Goal: Task Accomplishment & Management: Manage account settings

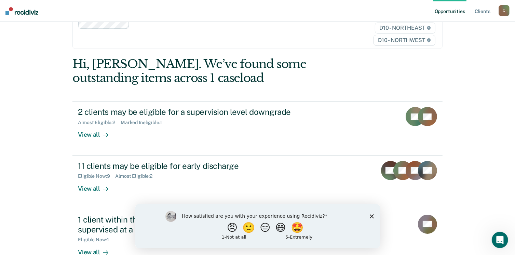
scroll to position [68, 0]
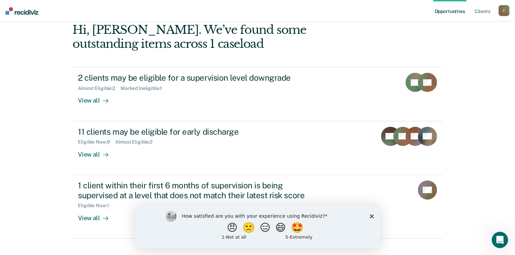
click at [371, 217] on icon "Close survey" at bounding box center [371, 216] width 4 height 4
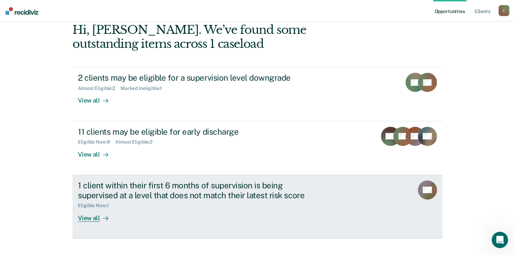
click at [88, 217] on div "View all" at bounding box center [97, 214] width 38 height 13
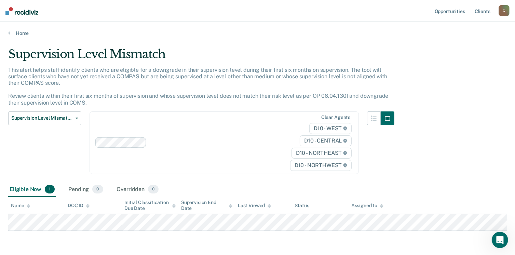
scroll to position [24, 0]
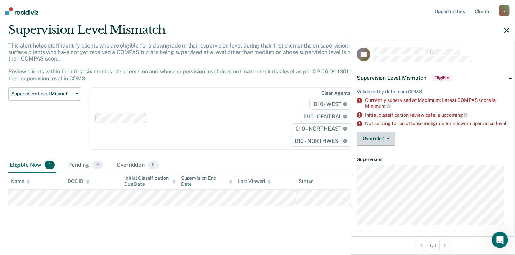
click at [377, 139] on button "Override?" at bounding box center [375, 139] width 39 height 14
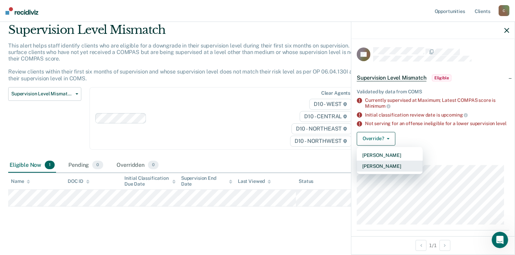
click at [375, 170] on button "[PERSON_NAME]" at bounding box center [389, 165] width 66 height 11
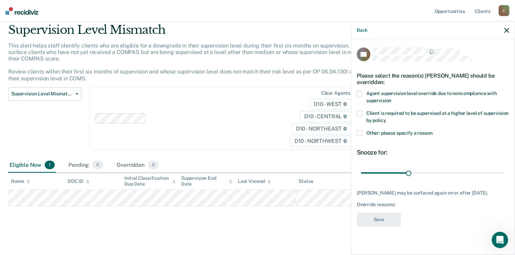
click at [360, 134] on span at bounding box center [358, 132] width 5 height 5
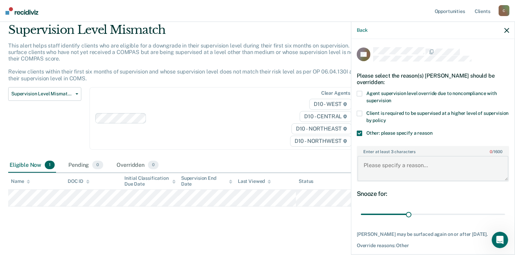
click at [382, 169] on textarea "Enter at least 3 characters 0 / 1600" at bounding box center [432, 168] width 151 height 25
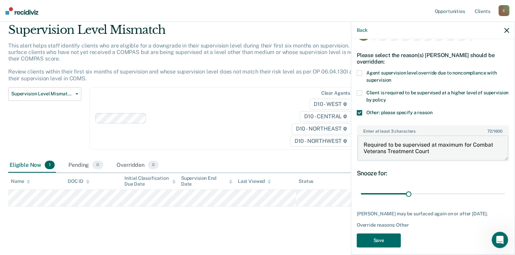
scroll to position [31, 0]
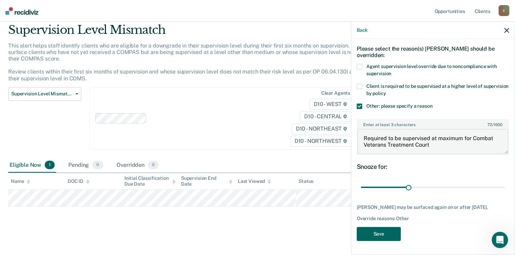
type textarea "Required to be supervised at maximum for Combat Veterans Treatment Court"
click at [391, 234] on button "Save" at bounding box center [378, 234] width 44 height 14
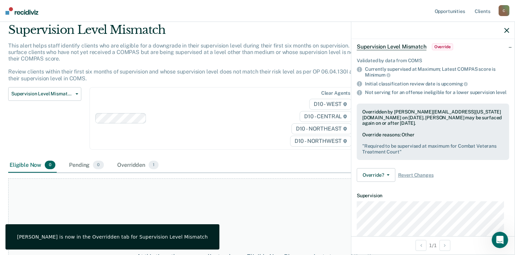
click at [505, 30] on icon "button" at bounding box center [506, 30] width 5 height 5
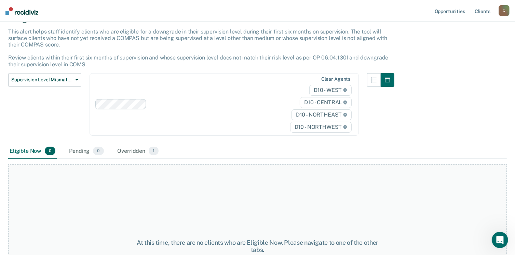
scroll to position [0, 0]
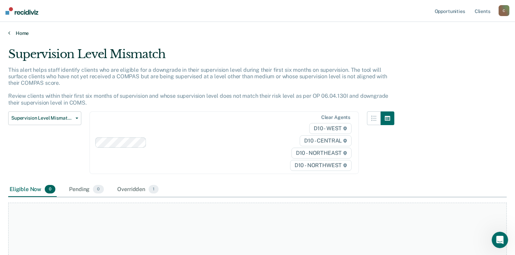
click at [19, 34] on link "Home" at bounding box center [257, 33] width 498 height 6
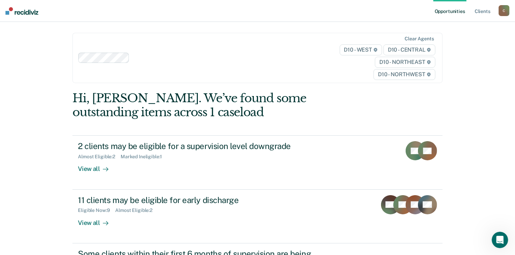
scroll to position [93, 0]
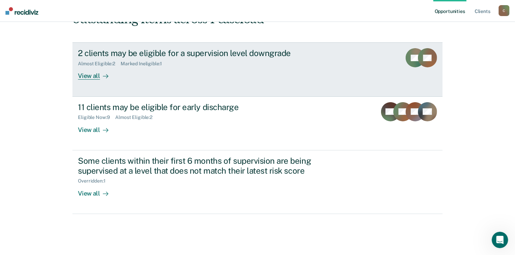
click at [94, 74] on div "View all" at bounding box center [97, 73] width 38 height 13
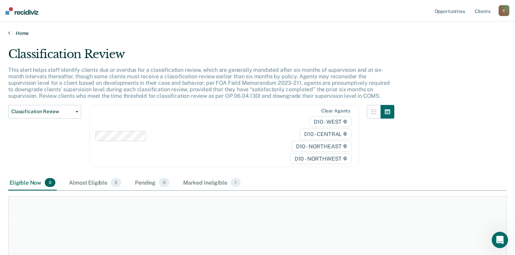
click at [16, 30] on link "Home" at bounding box center [257, 33] width 498 height 6
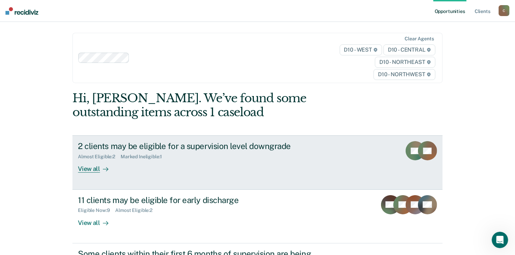
scroll to position [68, 0]
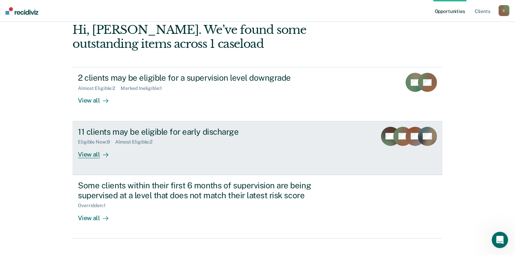
click at [89, 157] on div "View all" at bounding box center [97, 151] width 38 height 13
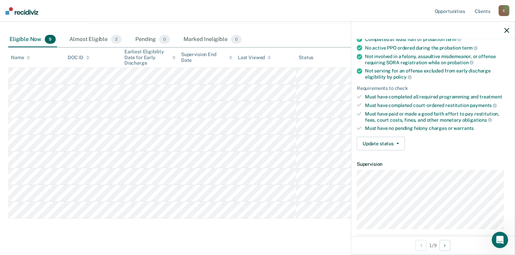
scroll to position [68, 0]
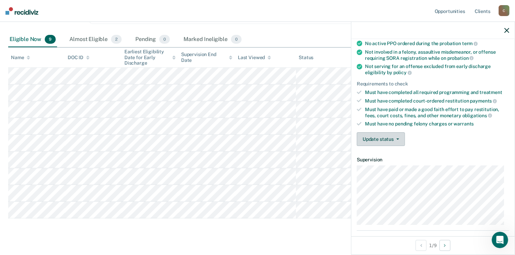
click at [379, 137] on button "Update status" at bounding box center [380, 139] width 48 height 14
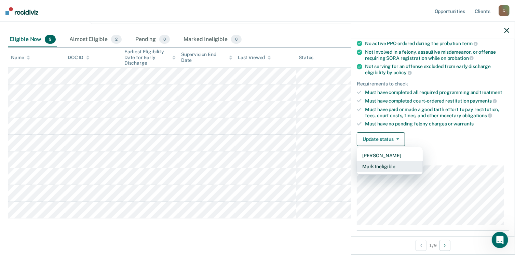
click at [384, 163] on button "Mark Ineligible" at bounding box center [389, 166] width 66 height 11
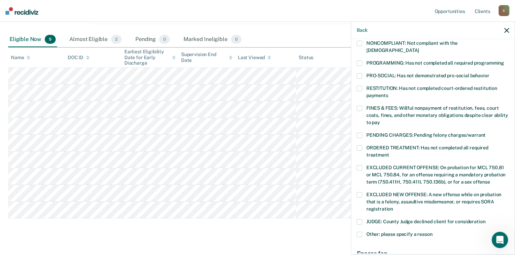
scroll to position [102, 0]
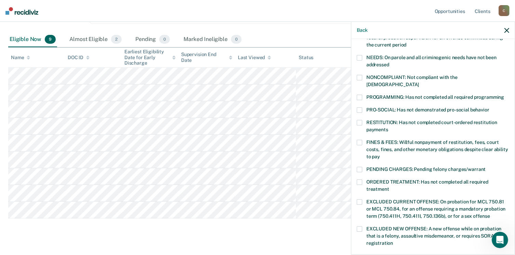
click at [360, 95] on span at bounding box center [358, 97] width 5 height 5
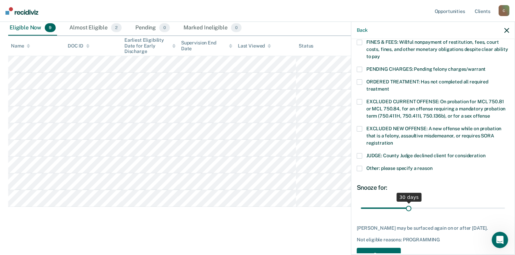
scroll to position [205, 0]
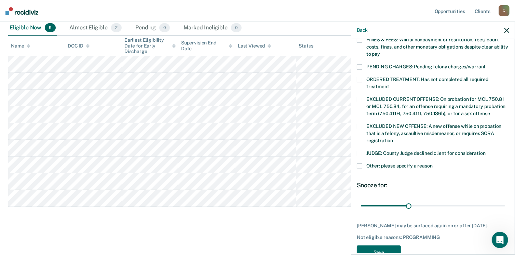
click at [361, 153] on div "JUDGE: County Judge declined client for consideration" at bounding box center [432, 157] width 152 height 13
click at [361, 163] on span at bounding box center [358, 165] width 5 height 5
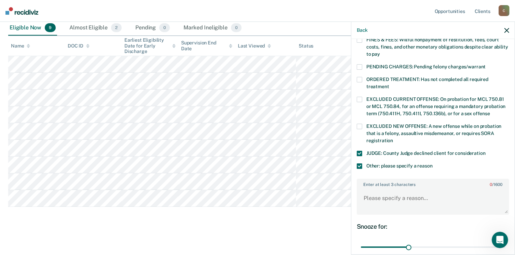
click at [358, 151] on span at bounding box center [358, 153] width 5 height 5
click at [374, 188] on textarea "Enter at least 3 characters 0 / 1600" at bounding box center [432, 200] width 151 height 25
click at [473, 191] on textarea "Need to graduate from ATC and" at bounding box center [432, 200] width 151 height 25
drag, startPoint x: 429, startPoint y: 197, endPoint x: 361, endPoint y: 182, distance: 69.9
click at [361, 188] on textarea "Need to graduate from ATC and complete community service" at bounding box center [432, 200] width 151 height 25
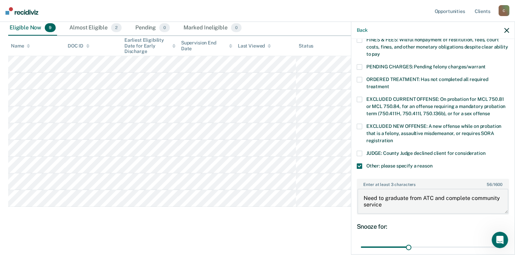
scroll to position [262, 0]
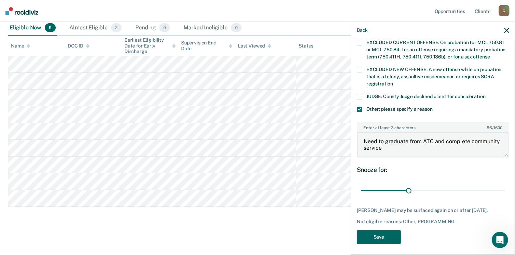
type textarea "Need to graduate from ATC and complete community service"
click at [366, 230] on button "Save" at bounding box center [378, 237] width 44 height 14
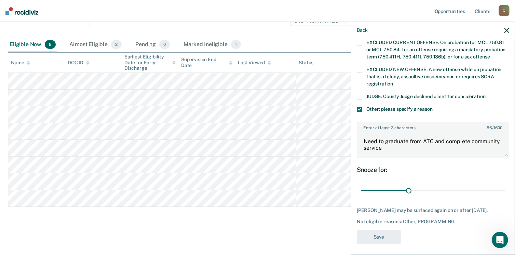
scroll to position [208, 0]
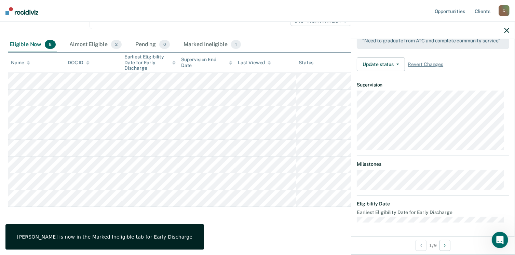
click at [507, 29] on icon "button" at bounding box center [506, 30] width 5 height 5
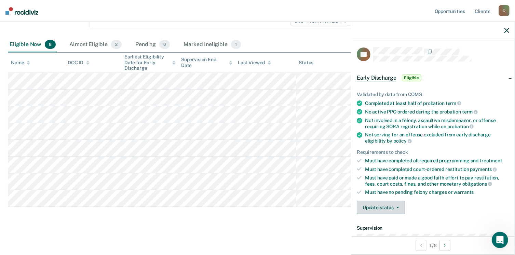
click at [390, 203] on button "Update status" at bounding box center [380, 207] width 48 height 14
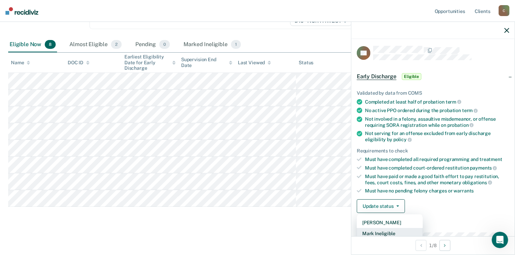
click at [385, 230] on button "Mark Ineligible" at bounding box center [389, 233] width 66 height 11
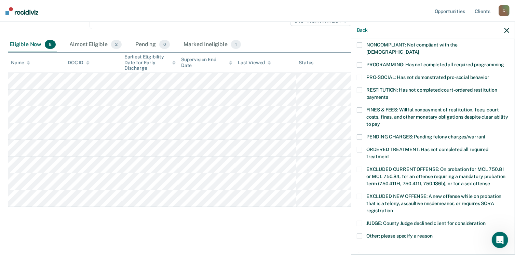
scroll to position [138, 0]
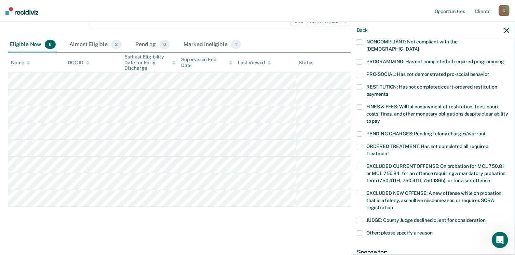
click at [358, 59] on span at bounding box center [358, 61] width 5 height 5
click at [359, 230] on span at bounding box center [358, 232] width 5 height 5
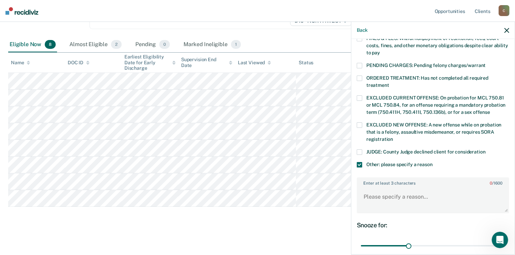
scroll to position [262, 0]
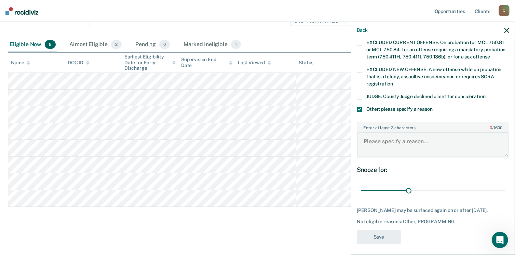
click at [381, 132] on textarea "Enter at least 3 characters 0 / 1600" at bounding box center [432, 144] width 151 height 25
paste textarea "Need to graduate from ATC and complete community service"
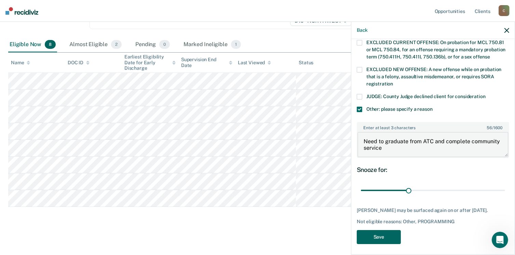
type textarea "Need to graduate from ATC and complete community service"
click at [379, 233] on button "Save" at bounding box center [378, 237] width 44 height 14
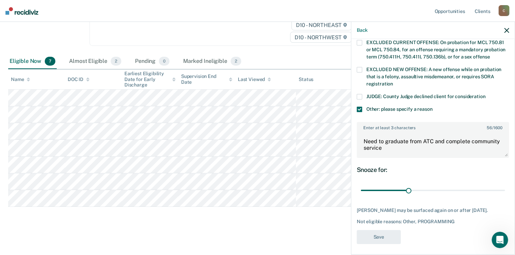
scroll to position [201, 0]
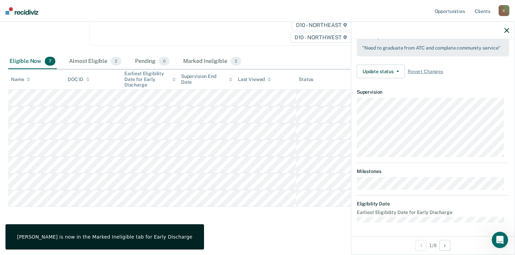
click at [506, 30] on icon "button" at bounding box center [506, 30] width 5 height 5
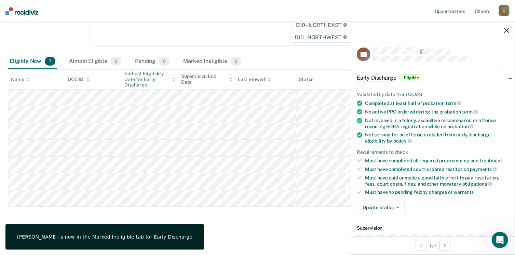
scroll to position [102, 0]
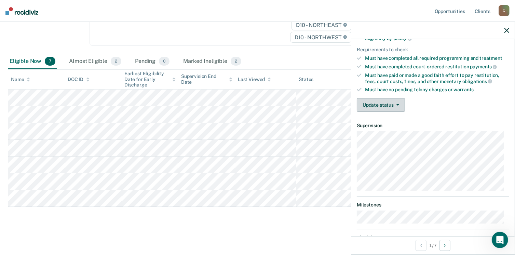
click at [381, 102] on button "Update status" at bounding box center [380, 105] width 48 height 14
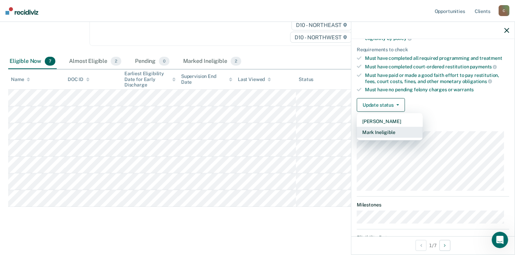
click at [381, 130] on button "Mark Ineligible" at bounding box center [389, 132] width 66 height 11
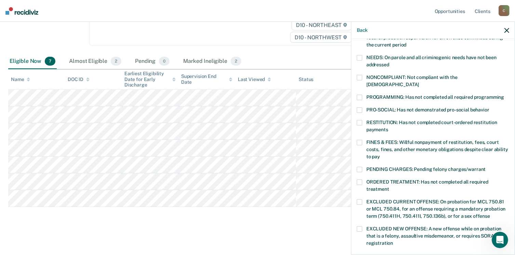
click at [358, 167] on span at bounding box center [358, 169] width 5 height 5
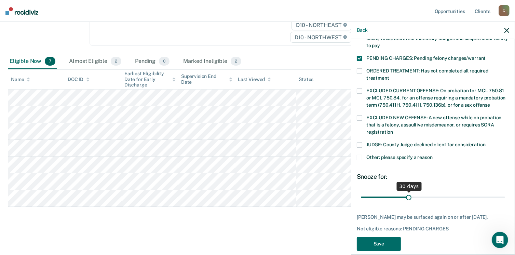
scroll to position [221, 0]
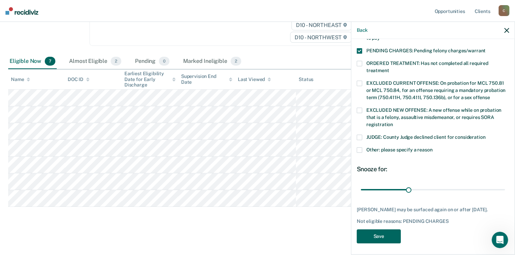
click at [382, 235] on button "Save" at bounding box center [378, 236] width 44 height 14
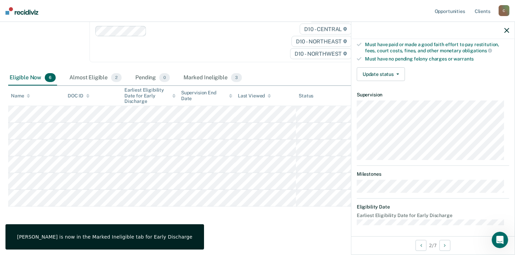
scroll to position [99, 0]
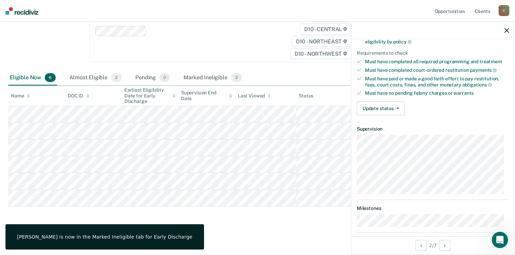
click at [383, 98] on div "Validated by data from COMS Completed at least half of probation term No active…" at bounding box center [432, 51] width 163 height 139
click at [382, 107] on button "Update status" at bounding box center [380, 108] width 48 height 14
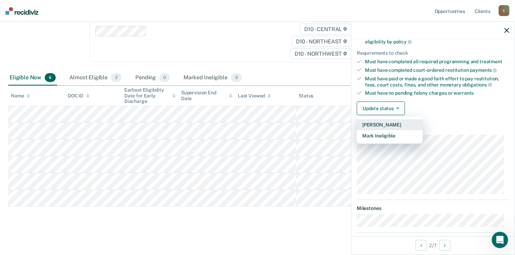
click at [375, 121] on button "[PERSON_NAME]" at bounding box center [389, 124] width 66 height 11
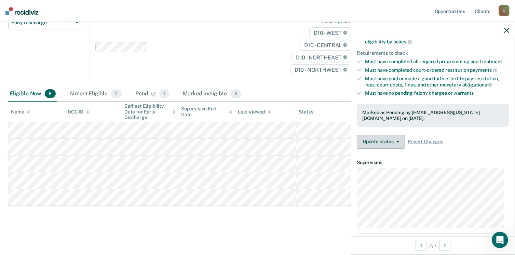
scroll to position [81, 0]
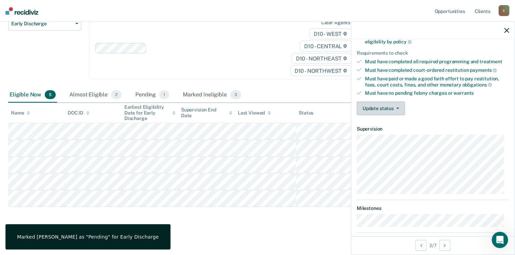
click at [378, 106] on button "Update status" at bounding box center [380, 108] width 48 height 14
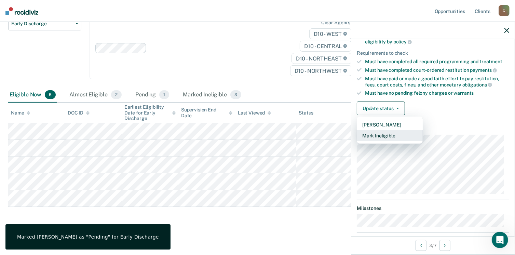
click at [380, 135] on button "Mark Ineligible" at bounding box center [389, 135] width 66 height 11
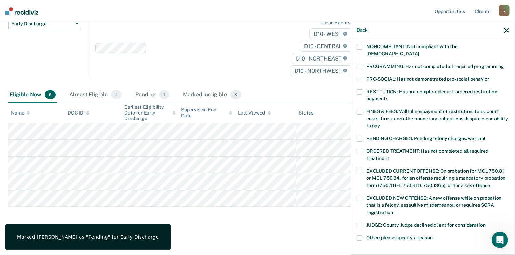
scroll to position [167, 0]
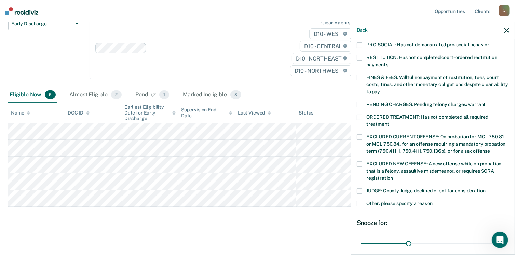
click at [359, 201] on span at bounding box center [358, 203] width 5 height 5
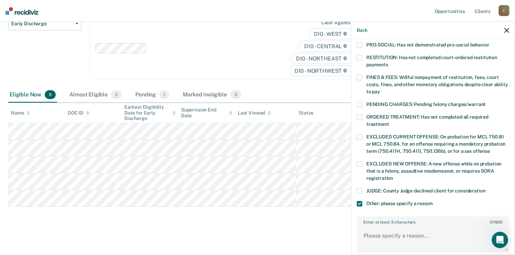
scroll to position [262, 0]
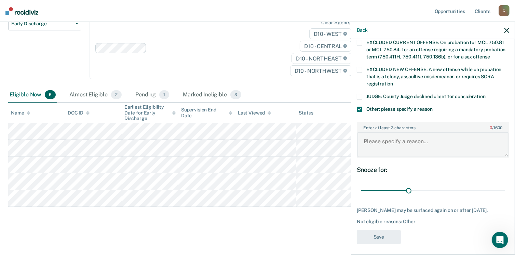
click at [375, 132] on textarea "Enter at least 3 characters 0 / 1600" at bounding box center [432, 144] width 151 height 25
type textarea "Needs to complete community service"
click at [373, 235] on button "Save" at bounding box center [378, 237] width 44 height 14
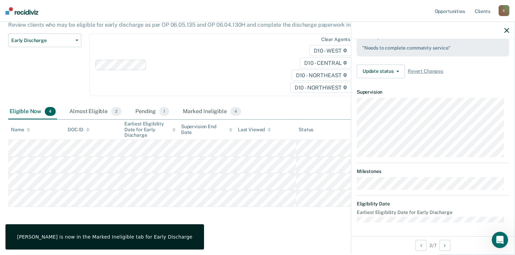
scroll to position [195, 0]
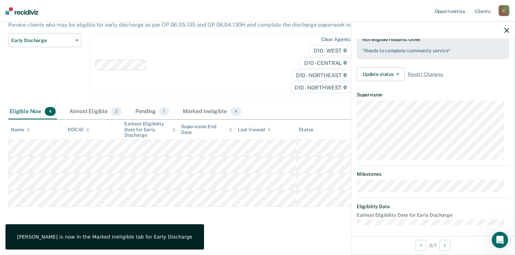
click at [507, 28] on icon "button" at bounding box center [506, 30] width 5 height 5
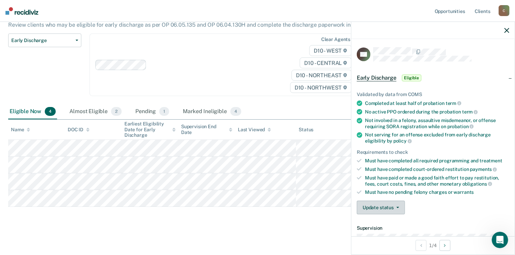
click at [396, 207] on button "Update status" at bounding box center [380, 207] width 48 height 14
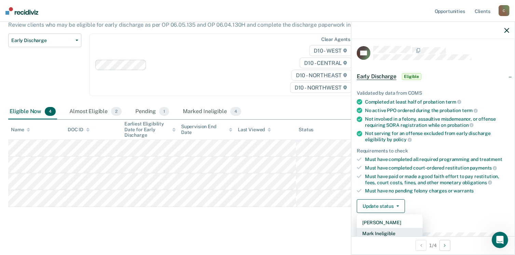
click at [391, 230] on button "Mark Ineligible" at bounding box center [389, 233] width 66 height 11
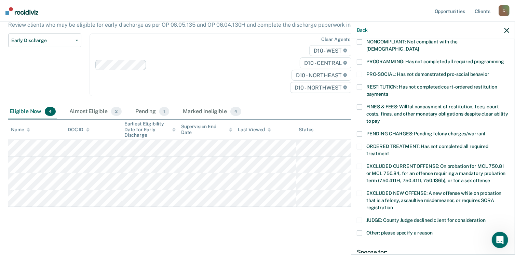
scroll to position [172, 0]
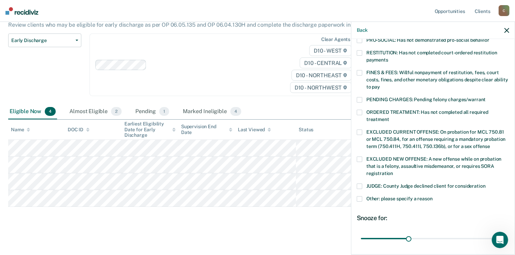
click at [358, 187] on div "JUDGE: County Judge declined client for consideration" at bounding box center [432, 189] width 152 height 13
drag, startPoint x: 359, startPoint y: 178, endPoint x: 359, endPoint y: 189, distance: 10.9
click at [359, 183] on span at bounding box center [358, 185] width 5 height 5
click at [359, 196] on span at bounding box center [358, 198] width 5 height 5
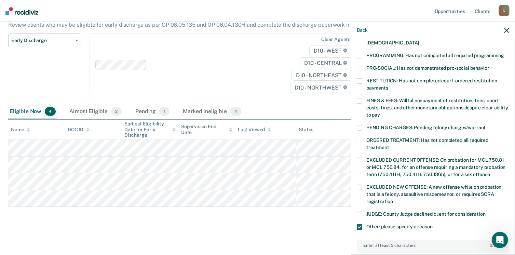
scroll to position [104, 0]
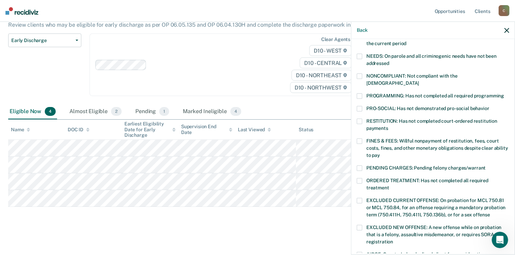
click at [360, 93] on span at bounding box center [358, 95] width 5 height 5
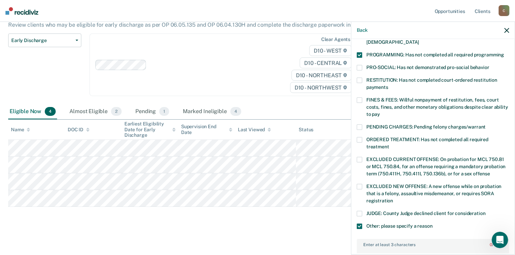
scroll to position [240, 0]
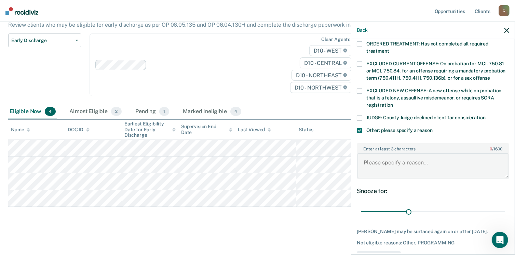
drag, startPoint x: 374, startPoint y: 160, endPoint x: 372, endPoint y: 154, distance: 6.6
click at [374, 160] on textarea "Enter at least 3 characters 0 / 1600" at bounding box center [432, 165] width 151 height 25
paste textarea "Need to graduate from ATC and complete community service"
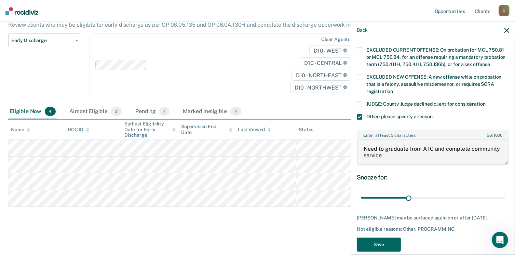
scroll to position [262, 0]
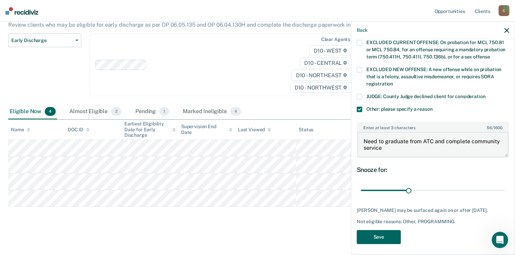
type textarea "Need to graduate from ATC and complete community service"
click at [387, 234] on button "Save" at bounding box center [378, 237] width 44 height 14
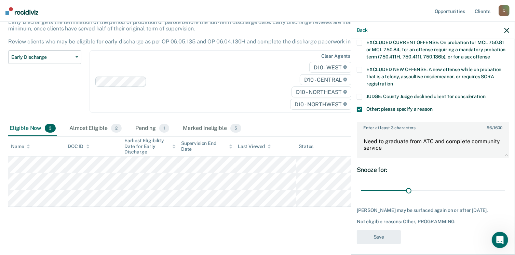
scroll to position [201, 0]
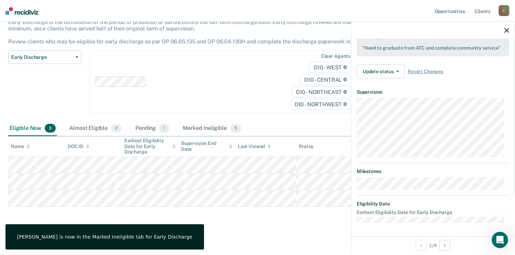
click at [506, 31] on icon "button" at bounding box center [506, 30] width 5 height 5
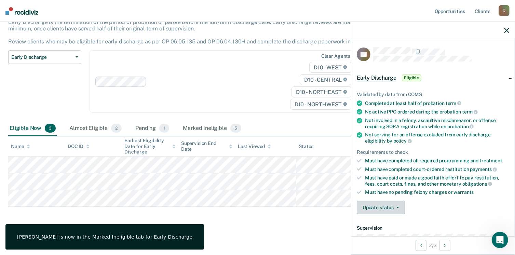
click at [373, 207] on button "Update status" at bounding box center [380, 207] width 48 height 14
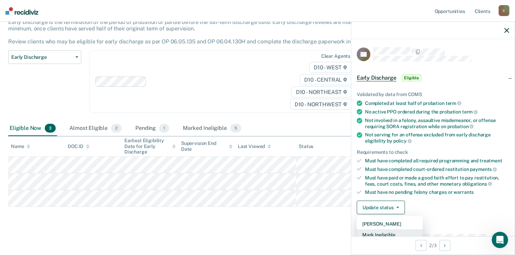
scroll to position [1, 0]
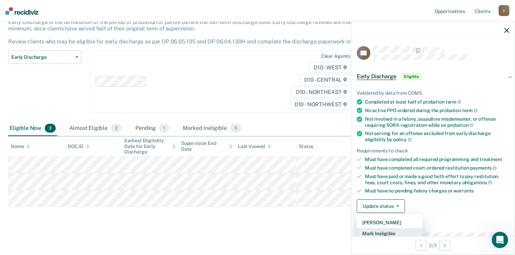
click at [377, 233] on button "Mark Ineligible" at bounding box center [389, 233] width 66 height 11
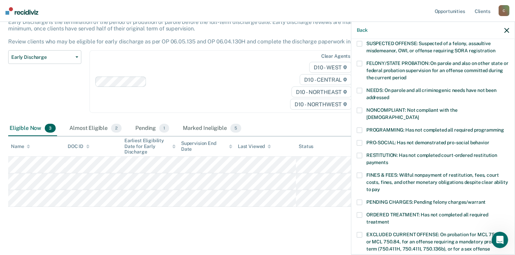
scroll to position [104, 0]
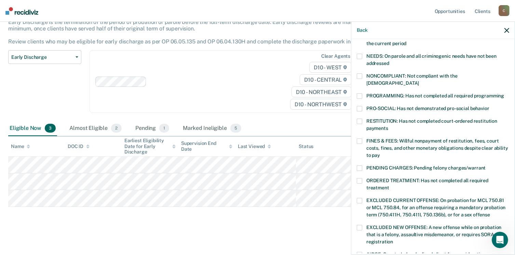
click at [360, 165] on span at bounding box center [358, 167] width 5 height 5
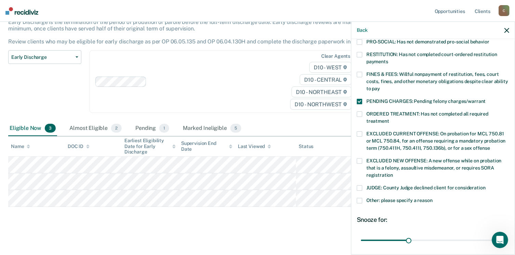
scroll to position [221, 0]
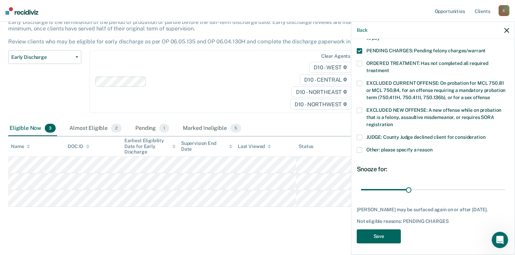
click at [387, 229] on button "Save" at bounding box center [378, 236] width 44 height 14
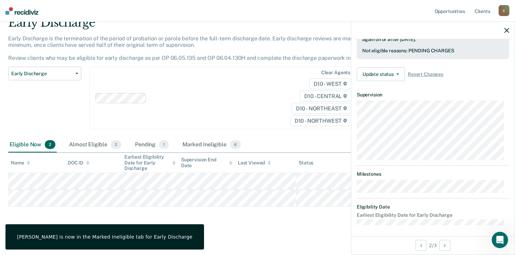
scroll to position [126, 0]
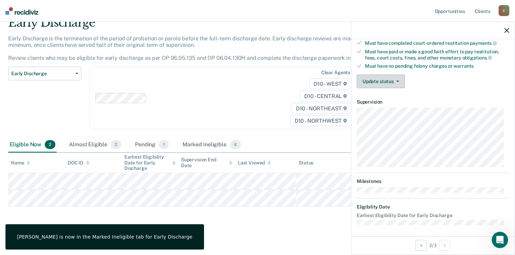
click at [379, 78] on button "Update status" at bounding box center [380, 81] width 48 height 14
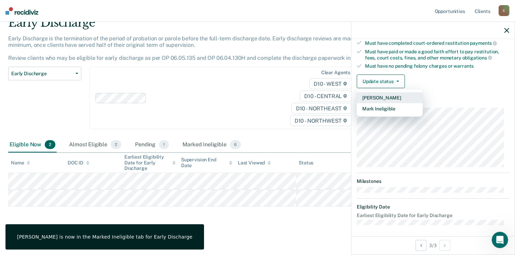
click at [381, 96] on button "[PERSON_NAME]" at bounding box center [389, 97] width 66 height 11
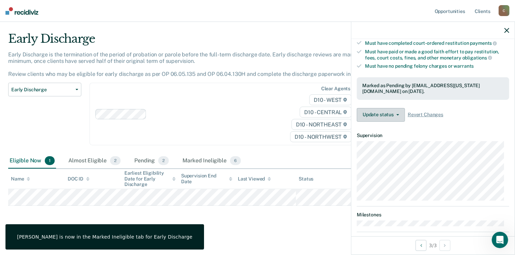
scroll to position [14, 0]
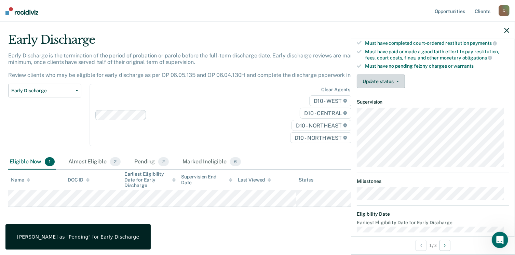
click at [378, 84] on button "Update status" at bounding box center [380, 81] width 48 height 14
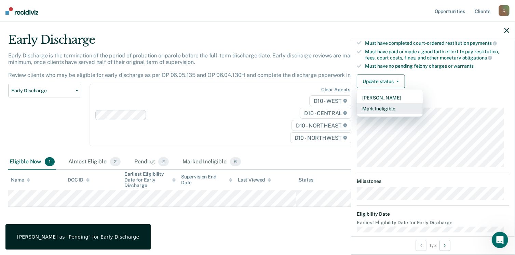
click at [376, 106] on button "Mark Ineligible" at bounding box center [389, 108] width 66 height 11
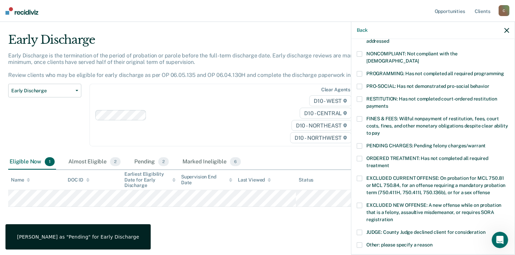
scroll to position [215, 0]
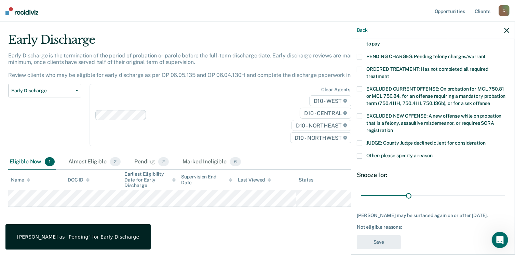
click at [362, 153] on label "Other: please specify a reason" at bounding box center [432, 156] width 152 height 7
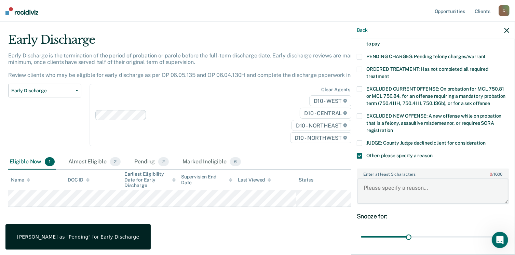
click at [387, 179] on textarea "Enter at least 3 characters 0 / 1600" at bounding box center [432, 190] width 151 height 25
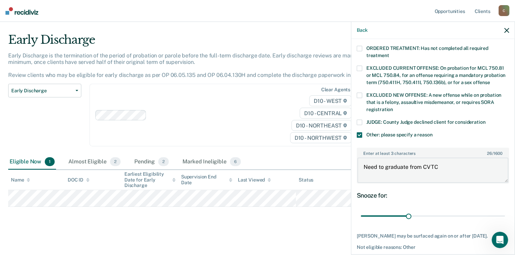
scroll to position [256, 0]
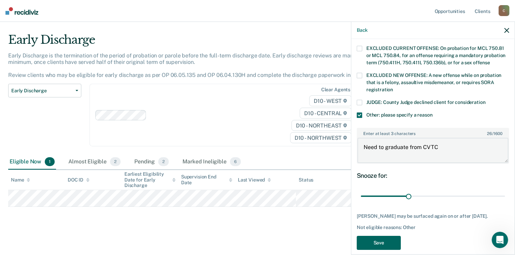
type textarea "Need to graduate from CVTC"
click at [373, 236] on button "Save" at bounding box center [378, 243] width 44 height 14
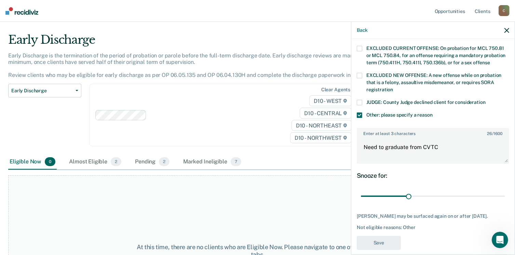
scroll to position [195, 0]
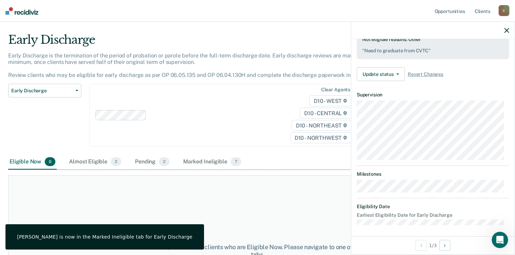
click at [505, 32] on icon "button" at bounding box center [506, 30] width 5 height 5
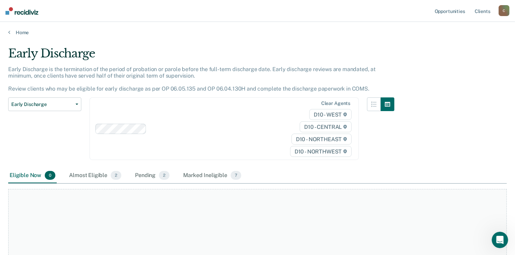
scroll to position [0, 0]
click at [14, 36] on link "Home" at bounding box center [257, 33] width 498 height 6
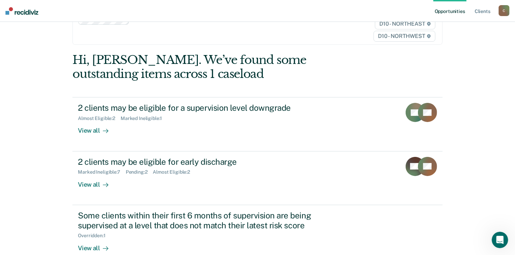
scroll to position [93, 0]
